Goal: Communication & Community: Answer question/provide support

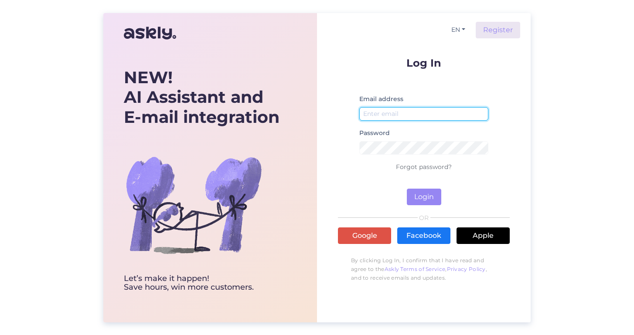
type input "[EMAIL_ADDRESS][DOMAIN_NAME]"
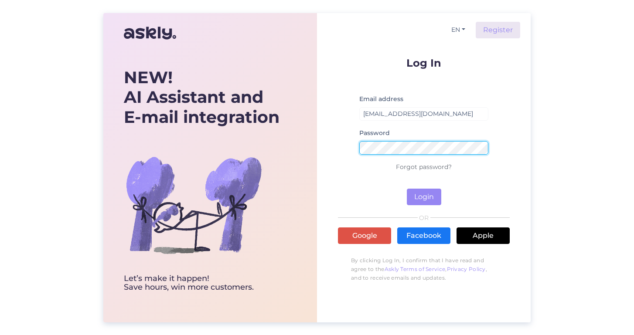
click at [424, 197] on button "Login" at bounding box center [424, 197] width 34 height 17
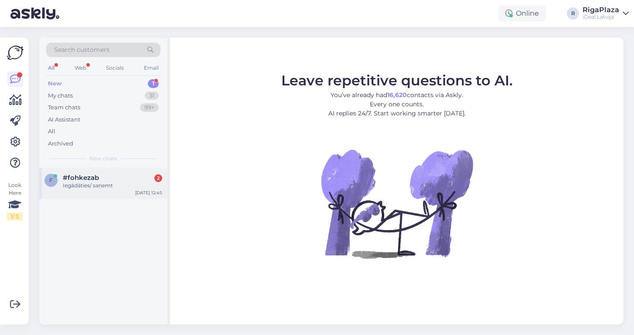
click at [104, 175] on div "#fohkezab 2" at bounding box center [112, 178] width 99 height 8
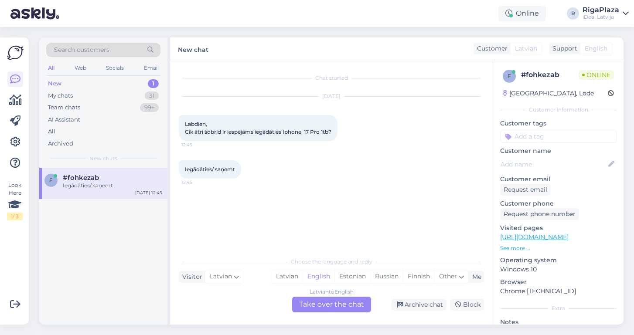
click at [335, 304] on div "Latvian to English Take over the chat" at bounding box center [331, 305] width 79 height 16
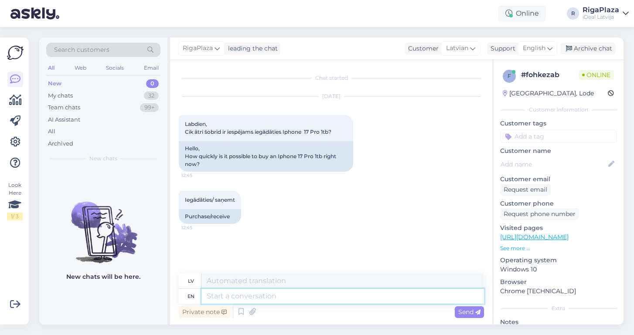
click at [257, 297] on textarea at bounding box center [343, 296] width 283 height 15
click at [227, 280] on textarea at bounding box center [343, 281] width 283 height 15
paste textarea "Ierīču pieejamība šobrīd ir ierobežota, tādēļ izsniegšana notiek rindas kārtībā…"
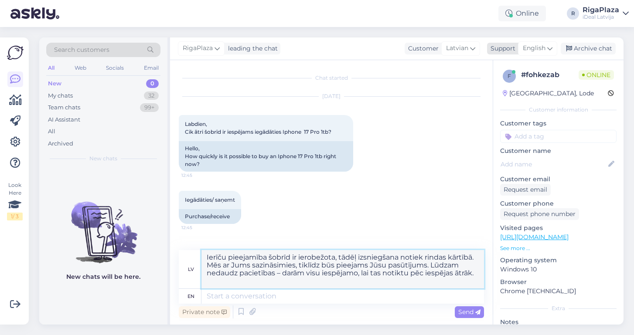
type textarea "Ierīču pieejamība šobrīd ir ierobežota, tādēļ izsniegšana notiek rindas kārtībā…"
click at [540, 47] on span "English" at bounding box center [534, 49] width 23 height 10
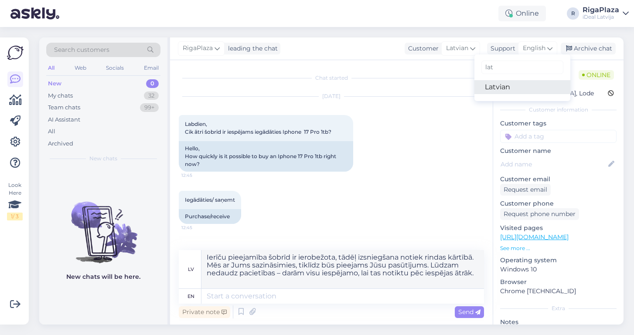
type input "lat"
click at [496, 86] on link "Latvian" at bounding box center [523, 87] width 96 height 14
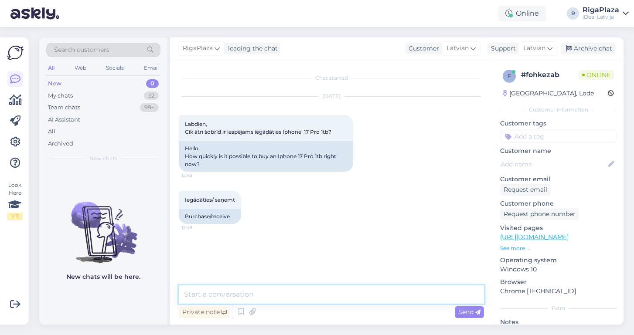
click at [236, 287] on textarea at bounding box center [331, 295] width 305 height 18
paste textarea "Ierīču pieejamība šobrīd ir ierobežota, tādēļ izsniegšana notiek rindas kārtībā…"
type textarea "Ierīču pieejamība šobrīd ir ierobežota, tādēļ izsniegšana notiek rindas kārtībā…"
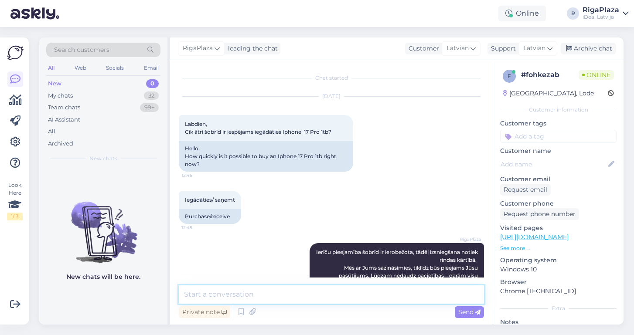
scroll to position [25, 0]
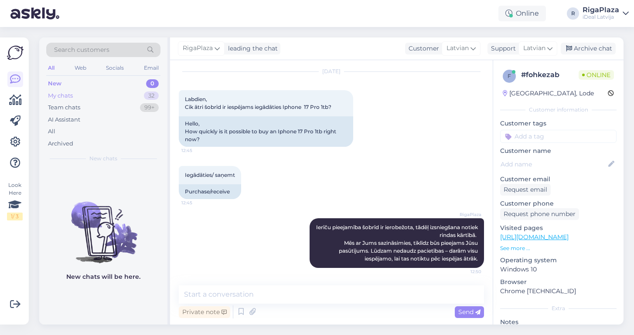
click at [90, 95] on div "My chats 32" at bounding box center [103, 96] width 114 height 12
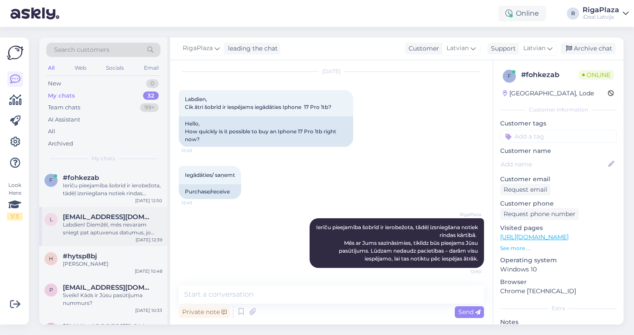
click at [88, 221] on div "Labdien! Diemžēl, mēs nevaram sniegt pat aptuvenus datumus, jo piegādes nāk nes…" at bounding box center [112, 229] width 99 height 16
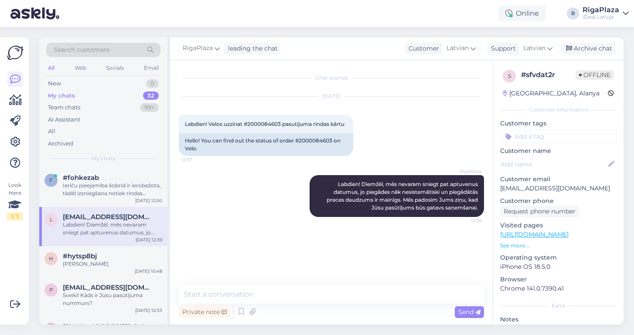
scroll to position [0, 0]
click at [93, 258] on span "#hytsp8bj" at bounding box center [80, 257] width 34 height 8
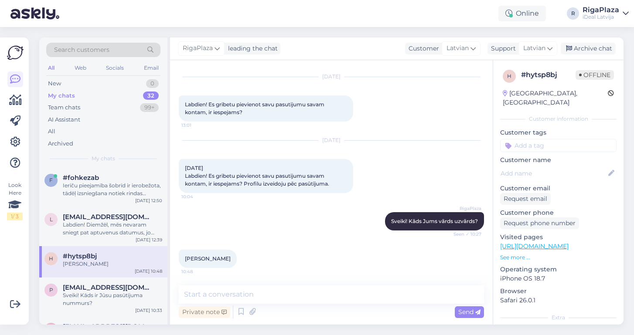
scroll to position [152, 0]
click at [104, 301] on div "Sveiki! Kāds ir Jūsu pasūtījuma nummurs?" at bounding box center [112, 300] width 99 height 16
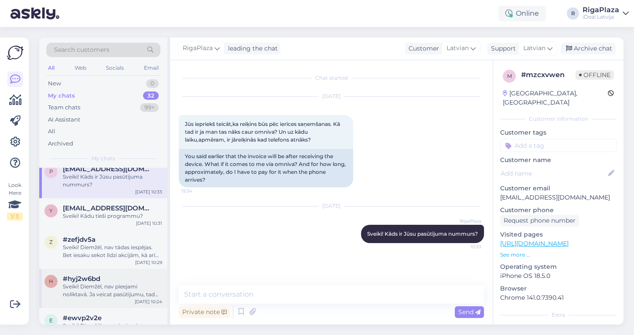
scroll to position [122, 0]
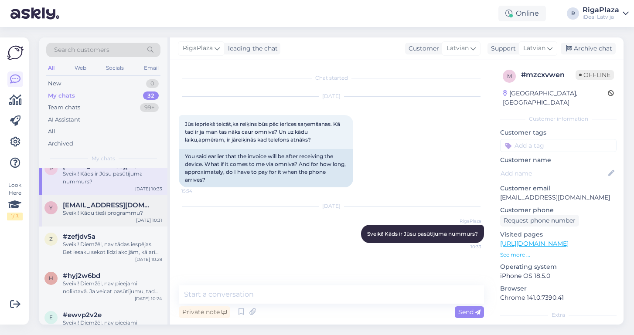
click at [112, 206] on span "[EMAIL_ADDRESS][DOMAIN_NAME]" at bounding box center [108, 206] width 91 height 8
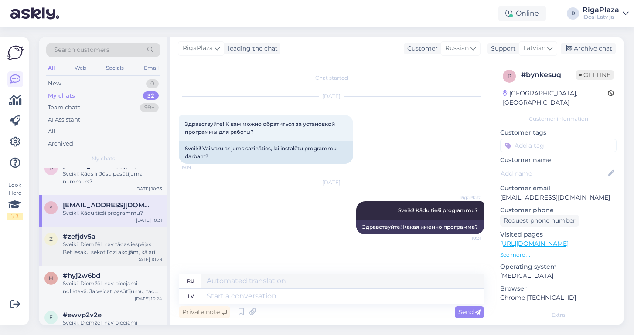
click at [114, 252] on div "Sveiki! Diemžēl, nav tādas iespējas. Bet iesaku sekot līdzi akcijām, kā arī pas…" at bounding box center [112, 249] width 99 height 16
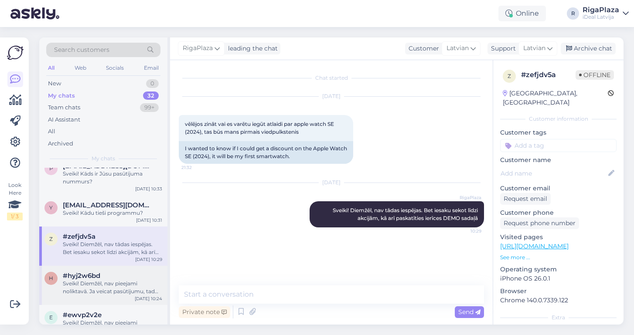
click at [83, 286] on div "Sveiki! Diemžēl, nav pieejami noliktavā. Ja veicat pasūtījumu, tad visticamāk p…" at bounding box center [112, 288] width 99 height 16
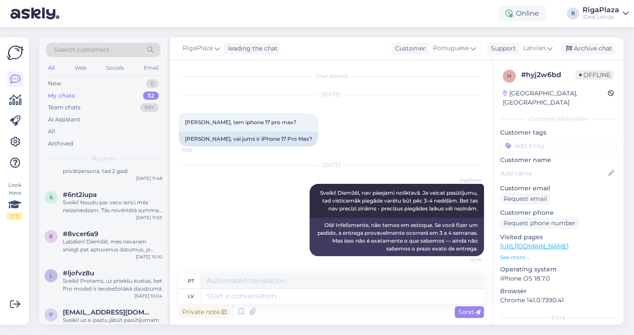
scroll to position [517, 0]
click at [128, 241] on div "Labdien! Diemžēl, mēs nevaram sniegt pat aptuvenus datumus, jo piegādes nāk nes…" at bounding box center [112, 246] width 99 height 16
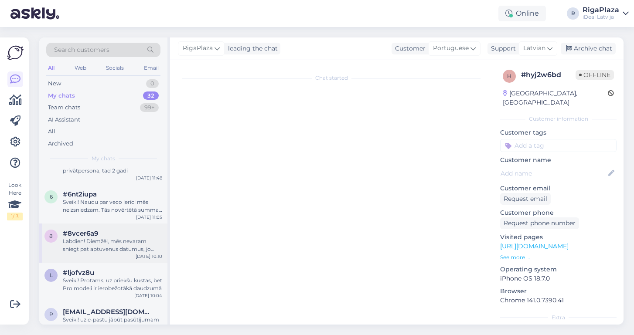
scroll to position [22, 0]
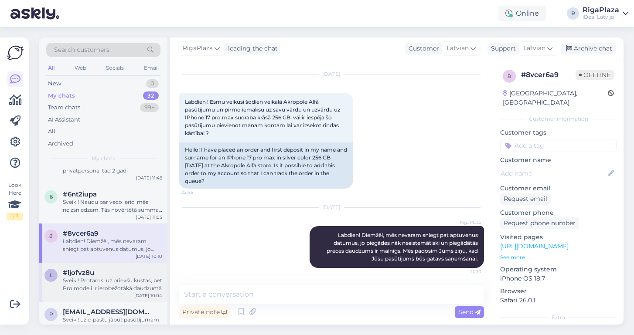
click at [97, 267] on div "l #ljofvz8u Sveiki! Protams, uz priekšu kustas, bet Pro modeļi ir ierobežotākā …" at bounding box center [103, 282] width 128 height 39
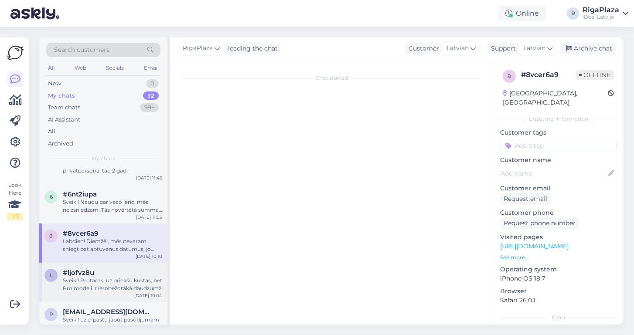
scroll to position [734, 0]
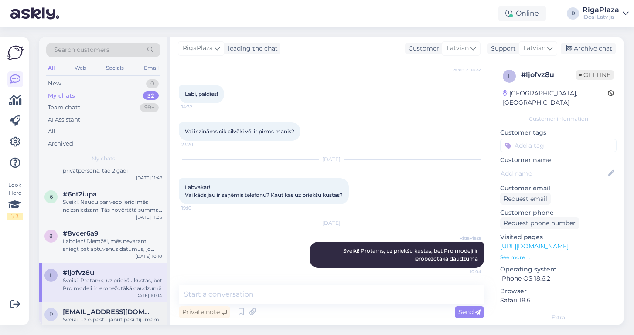
click at [99, 303] on div "p [EMAIL_ADDRESS][DOMAIN_NAME] [PERSON_NAME]! uz e-pastu jābūt pasūtījumam ar r…" at bounding box center [103, 321] width 128 height 39
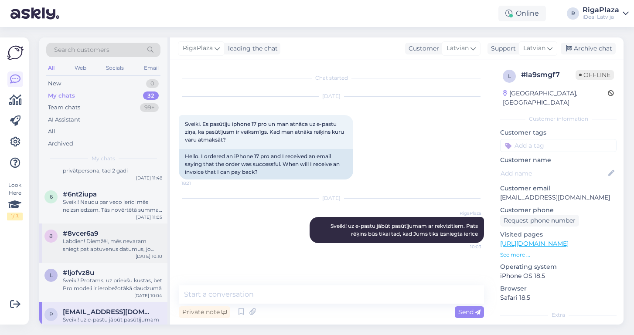
scroll to position [752, 0]
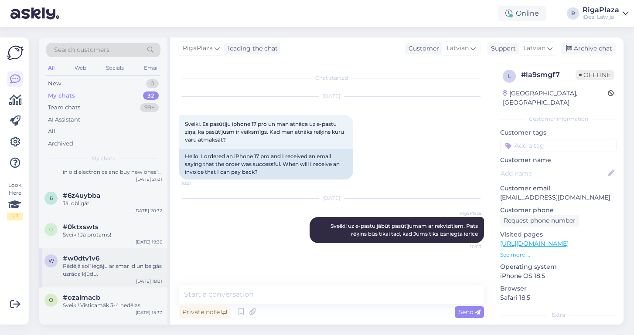
click at [99, 258] on div "#w0dtv1v6" at bounding box center [112, 259] width 99 height 8
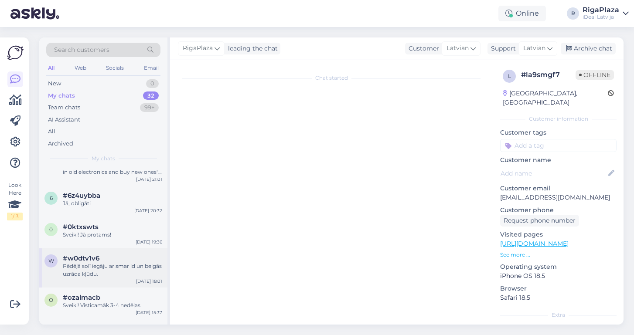
scroll to position [326, 0]
